Goal: Complete application form: Complete application form

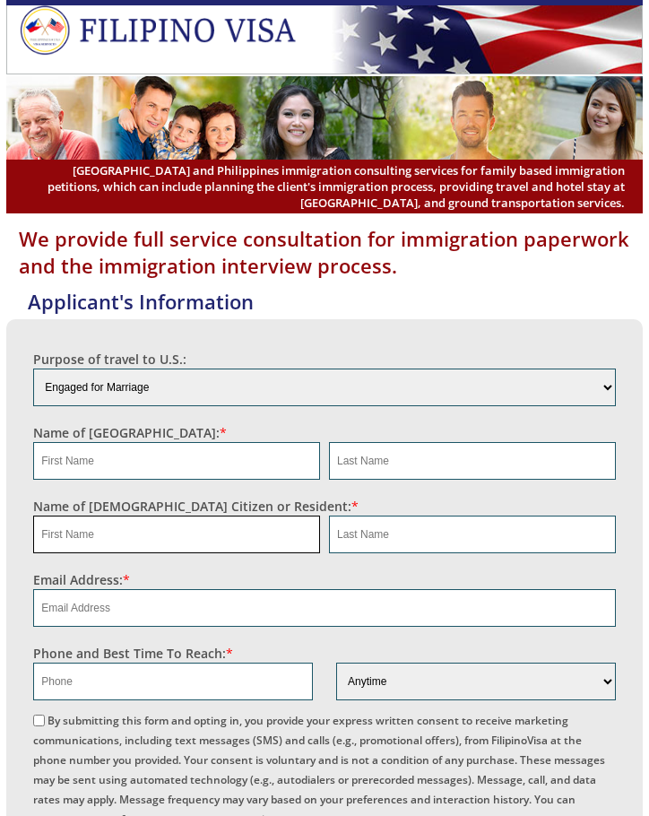
click at [127, 540] on input "text" at bounding box center [176, 534] width 287 height 38
paste input "[PERSON_NAME]"
type input "[PERSON_NAME]"
click at [393, 536] on input "text" at bounding box center [472, 534] width 287 height 38
paste input "[PERSON_NAME]"
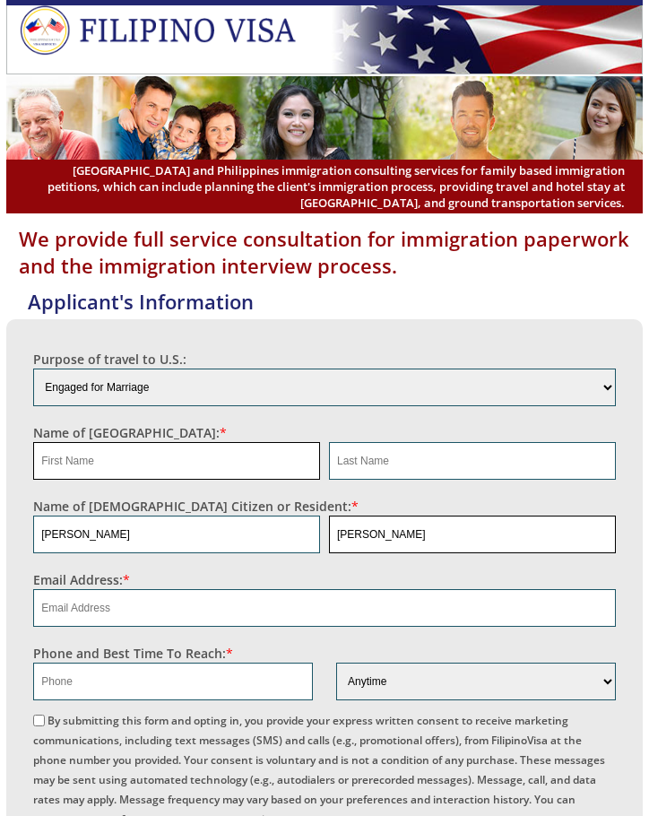
type input "[PERSON_NAME]"
click at [169, 463] on input "text" at bounding box center [176, 461] width 287 height 38
click at [85, 460] on input "MariaCloma" at bounding box center [176, 461] width 287 height 38
click at [108, 466] on input "MariaCloma" at bounding box center [176, 461] width 287 height 38
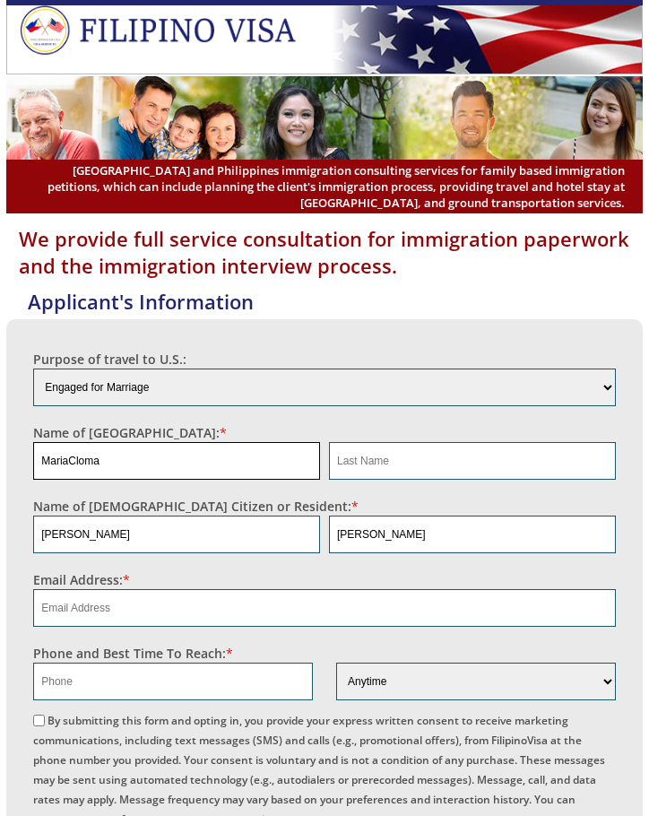
drag, startPoint x: 108, startPoint y: 463, endPoint x: 72, endPoint y: 462, distance: 36.8
click at [72, 462] on input "MariaCloma" at bounding box center [176, 461] width 287 height 38
type input "[PERSON_NAME]"
click at [470, 456] on input "text" at bounding box center [472, 461] width 287 height 38
paste input "Cloma"
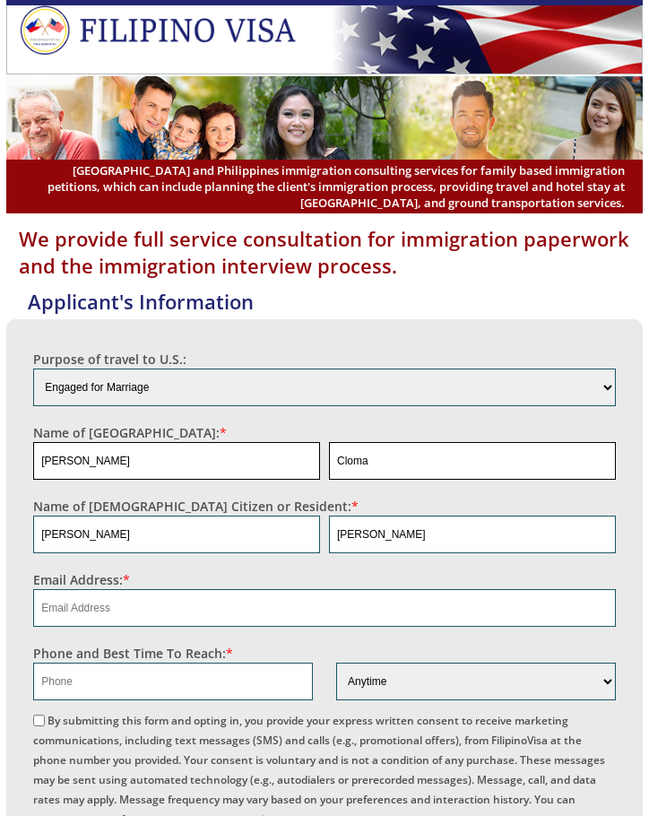
type input "Cloma"
click at [124, 455] on input "[PERSON_NAME]" at bounding box center [176, 461] width 287 height 38
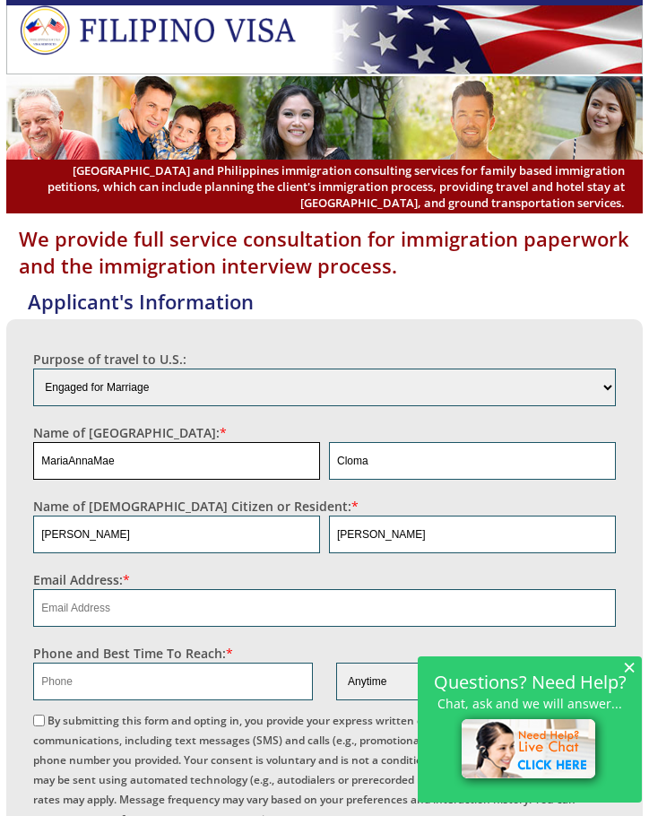
type input "MariaAnnaMae"
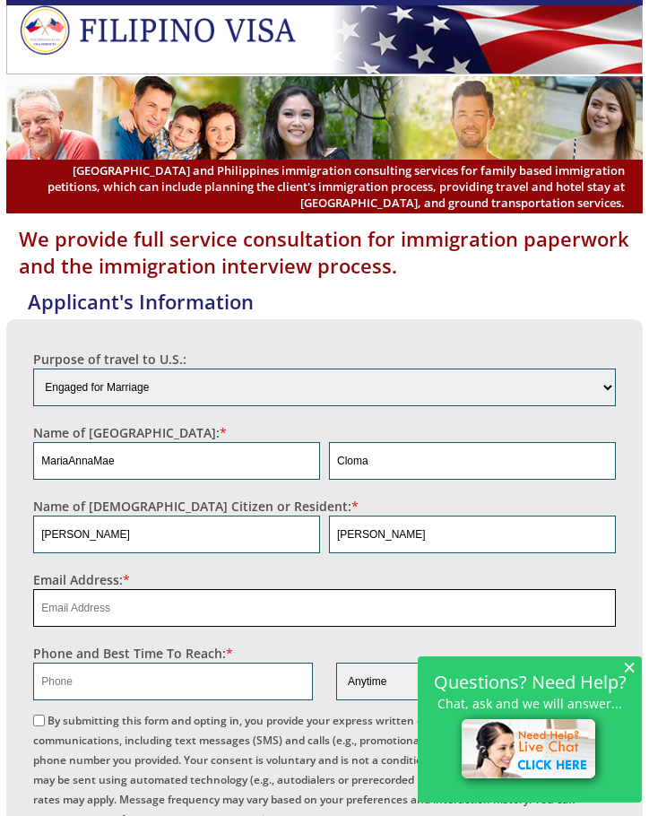
click at [113, 605] on input "email" at bounding box center [324, 608] width 583 height 38
paste input "[EMAIL_ADDRESS][DOMAIN_NAME]"
type input "[EMAIL_ADDRESS][DOMAIN_NAME]"
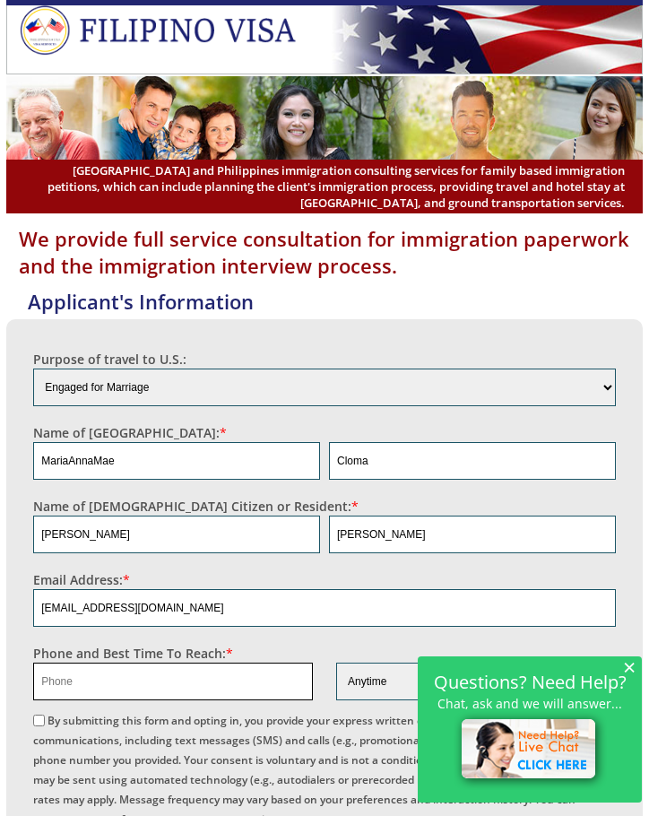
click at [134, 687] on input "text" at bounding box center [173, 681] width 280 height 38
paste input "[PHONE_NUMBER]"
type input "[PHONE_NUMBER]"
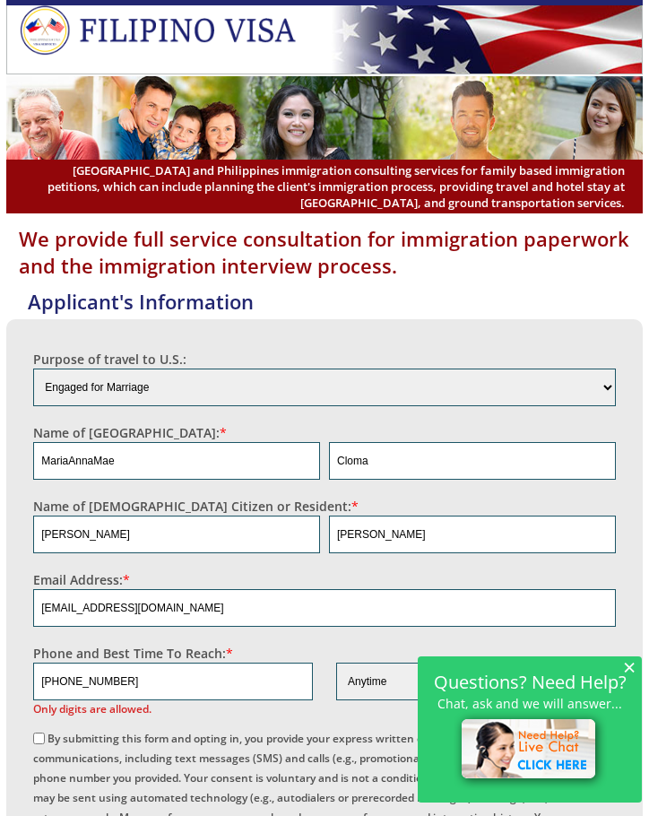
click at [45, 732] on input "By submitting this form and opting in, you provide your express written consent…" at bounding box center [39, 738] width 12 height 12
checkbox input "true"
click at [44, 682] on input "[PHONE_NUMBER]" at bounding box center [173, 681] width 280 height 38
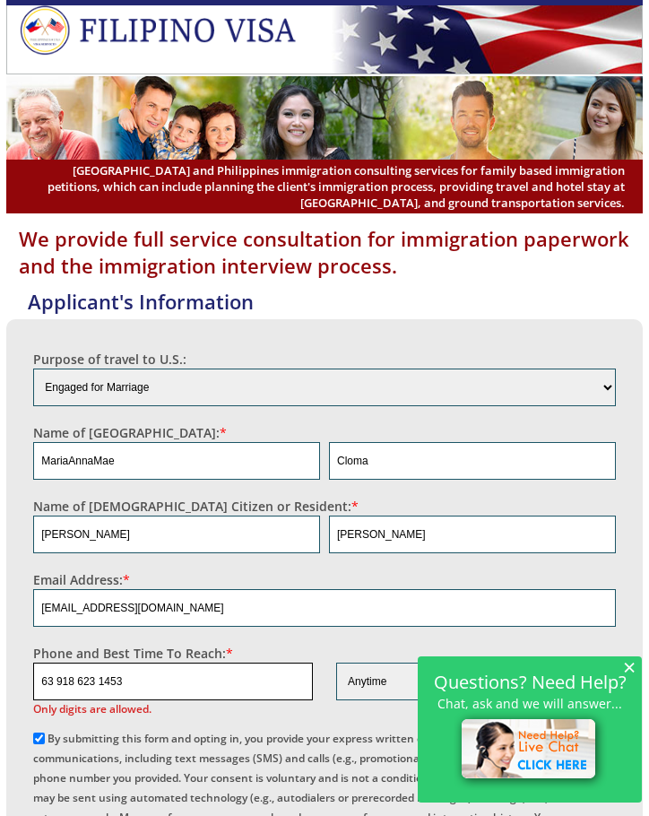
click at [58, 681] on input "63 918 623 1453" at bounding box center [173, 681] width 280 height 38
click at [75, 682] on input "63918 623 1453" at bounding box center [173, 681] width 280 height 38
click at [93, 682] on input "63918623 1453" at bounding box center [173, 681] width 280 height 38
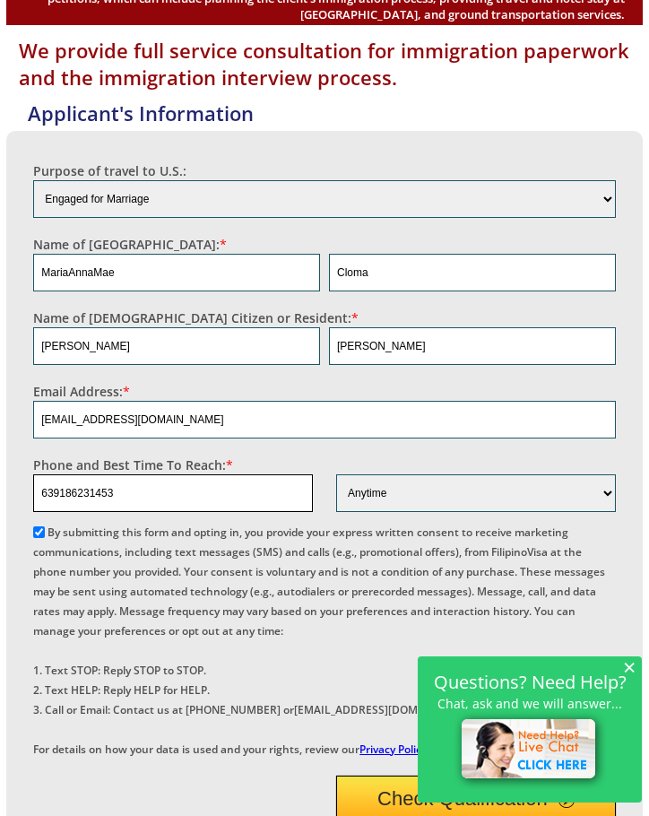
scroll to position [269, 0]
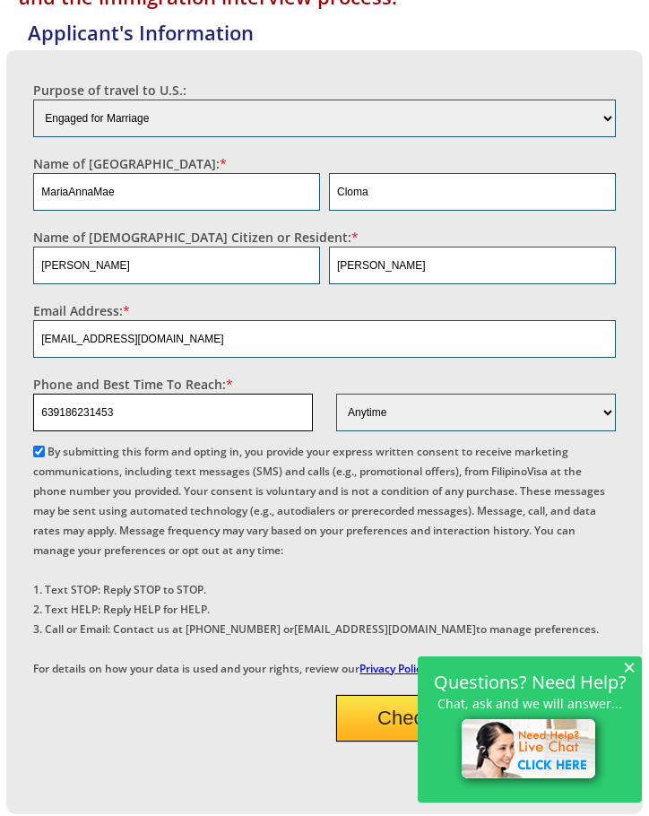
type input "639186231453"
click at [392, 741] on button "Check Qualification" at bounding box center [476, 718] width 280 height 47
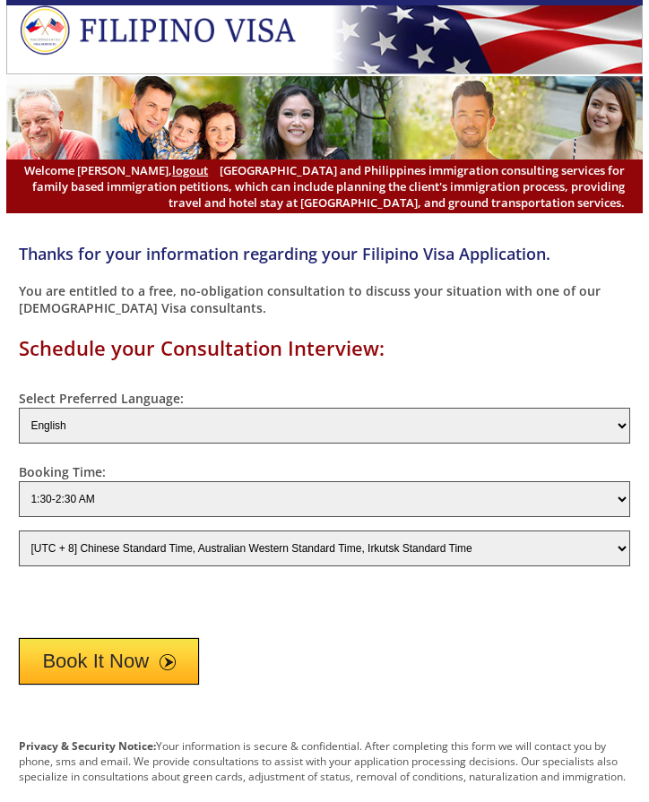
select select "-480"
click at [144, 667] on button "Book It Now" at bounding box center [109, 661] width 180 height 47
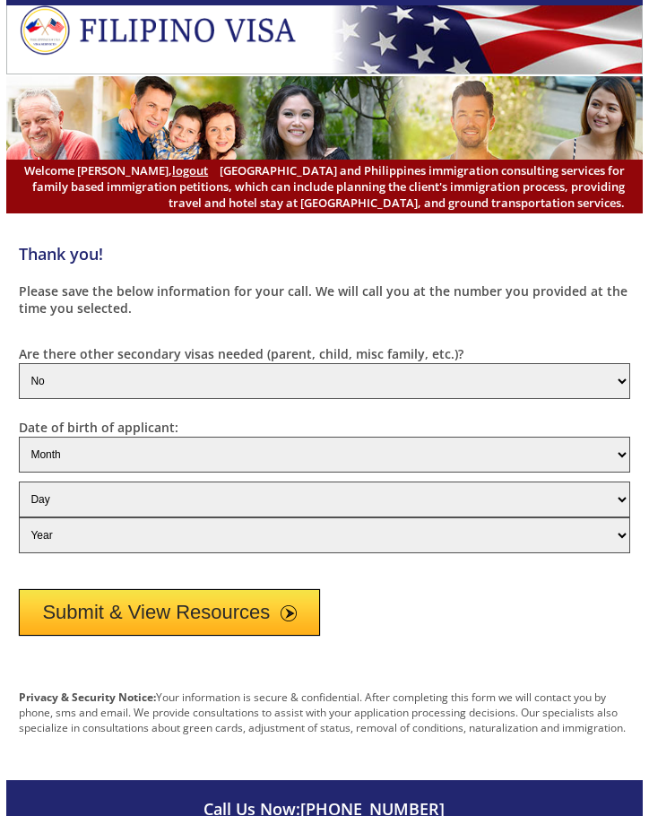
click at [219, 606] on button "Submit & View Resources" at bounding box center [169, 612] width 301 height 47
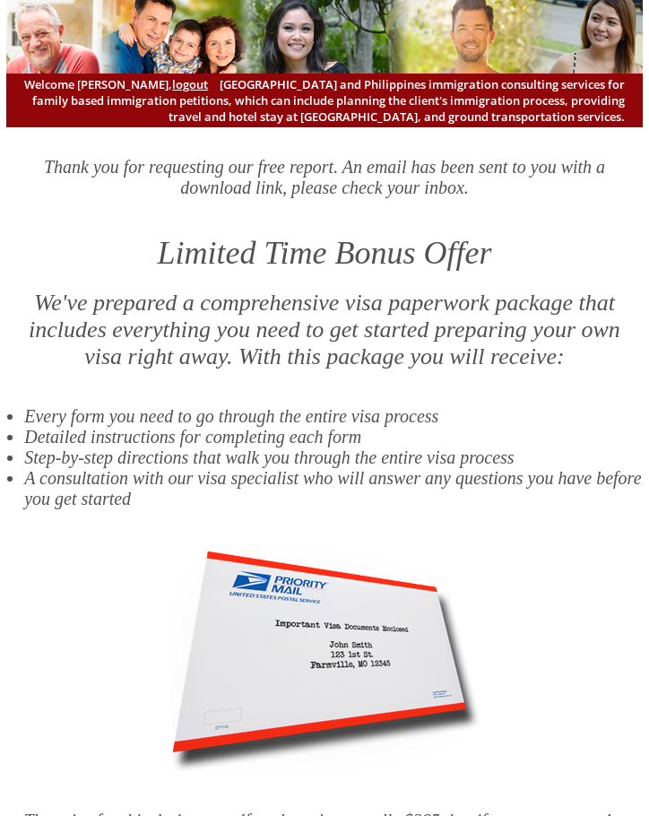
scroll to position [90, 0]
